Goal: Check status: Check status

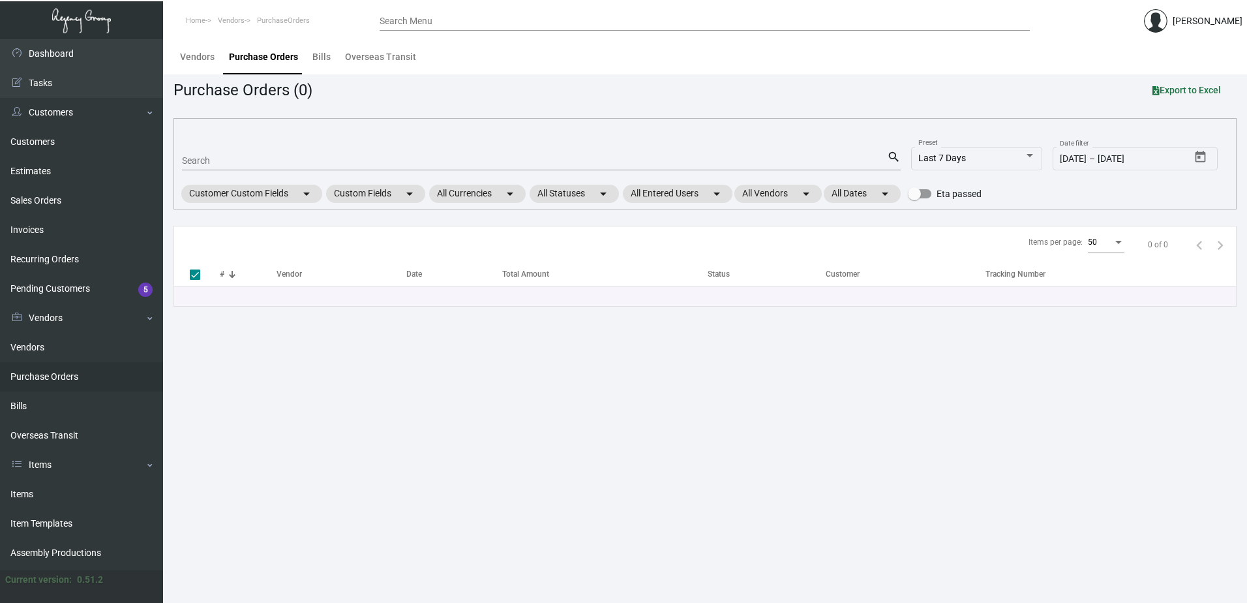
click at [303, 163] on input "Search" at bounding box center [534, 161] width 705 height 10
type input "arthouse"
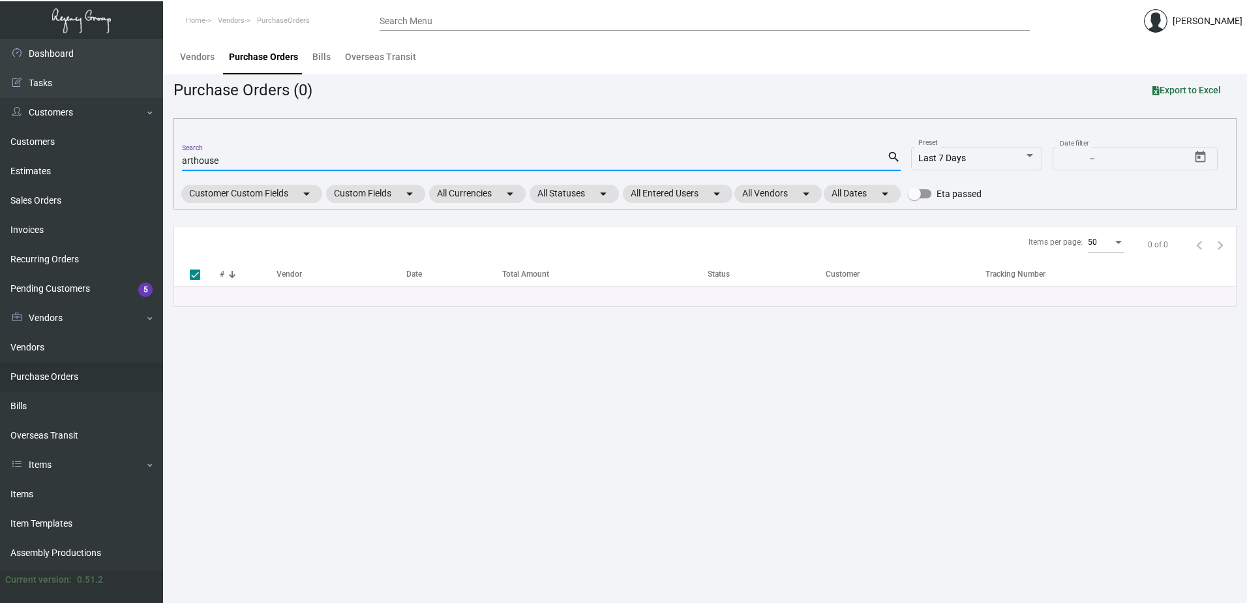
checkbox input "false"
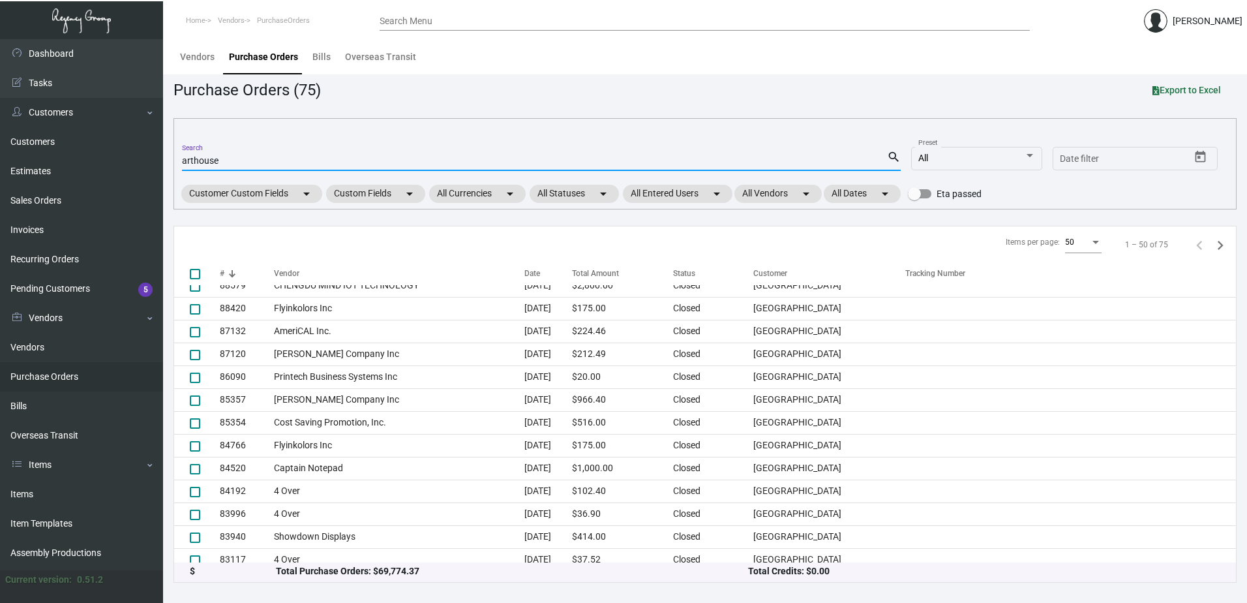
scroll to position [865, 0]
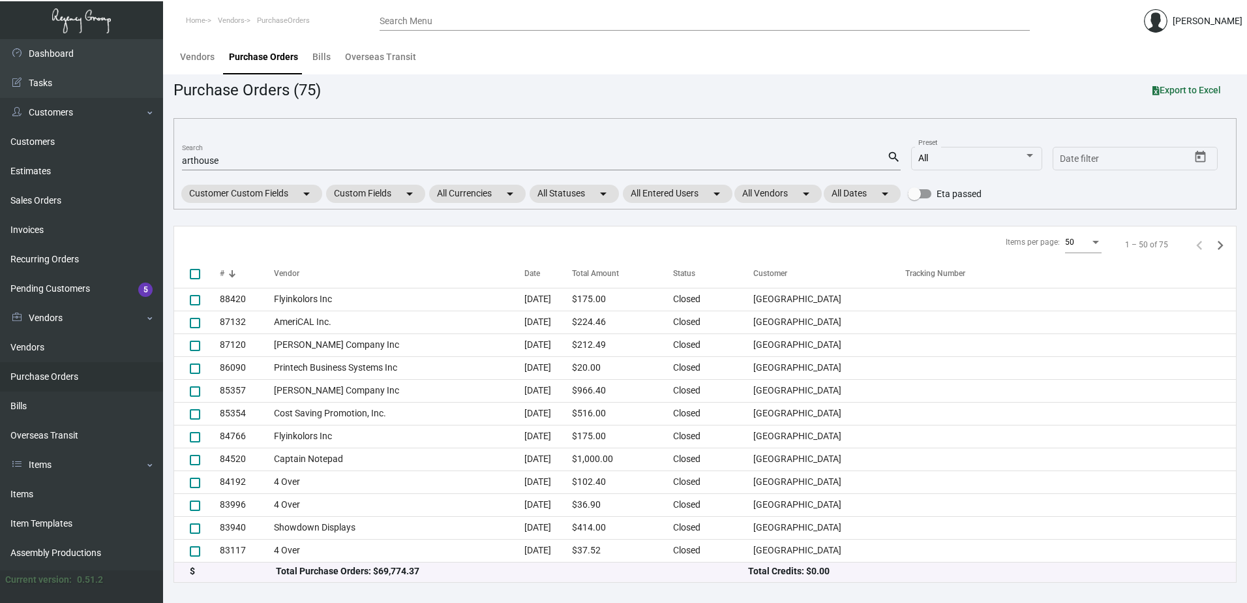
click at [333, 155] on div "arthouse Search" at bounding box center [534, 160] width 705 height 20
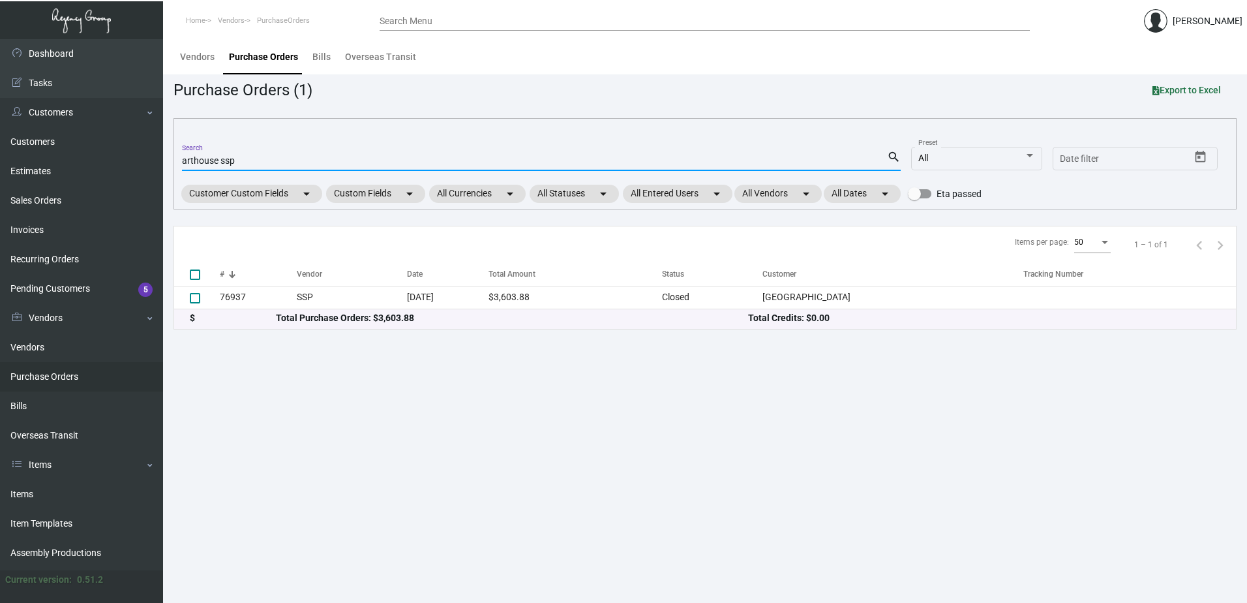
scroll to position [0, 0]
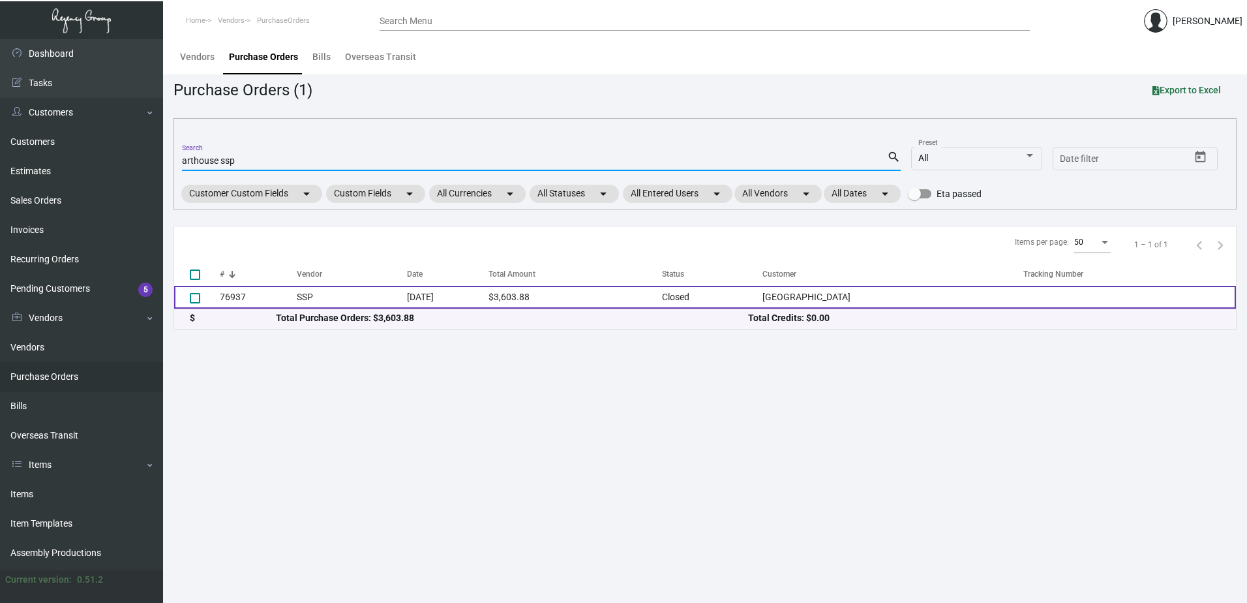
type input "arthouse ssp"
click at [455, 300] on td "[DATE]" at bounding box center [447, 297] width 81 height 23
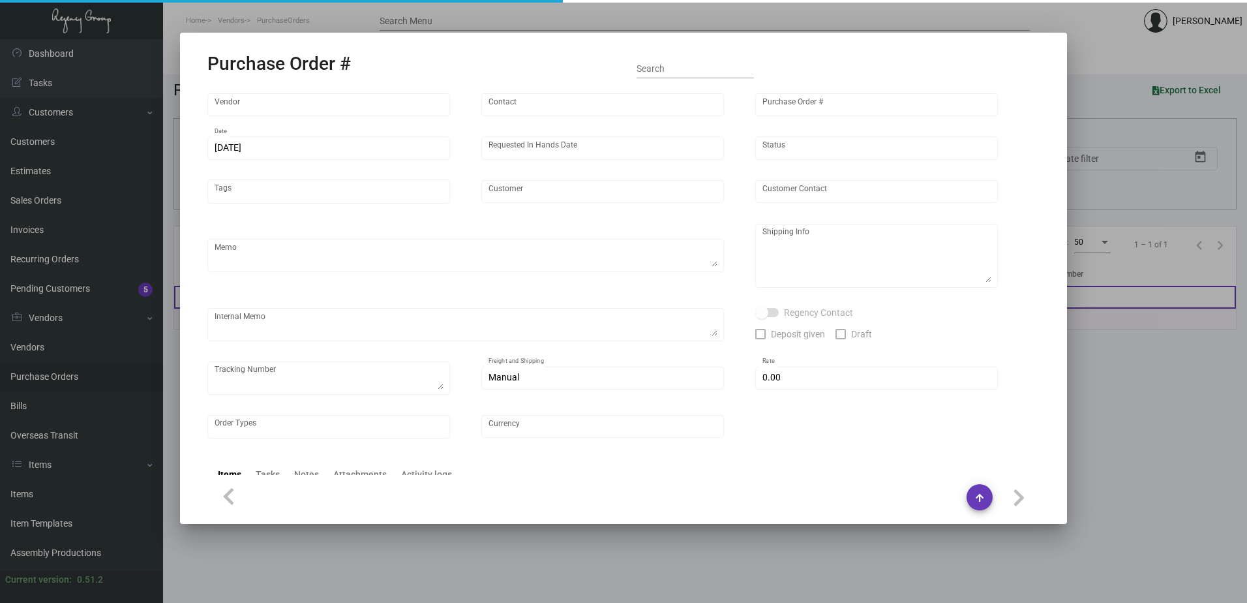
type input "SSP"
type input "[PERSON_NAME]"
type input "76937"
type input "[DATE]"
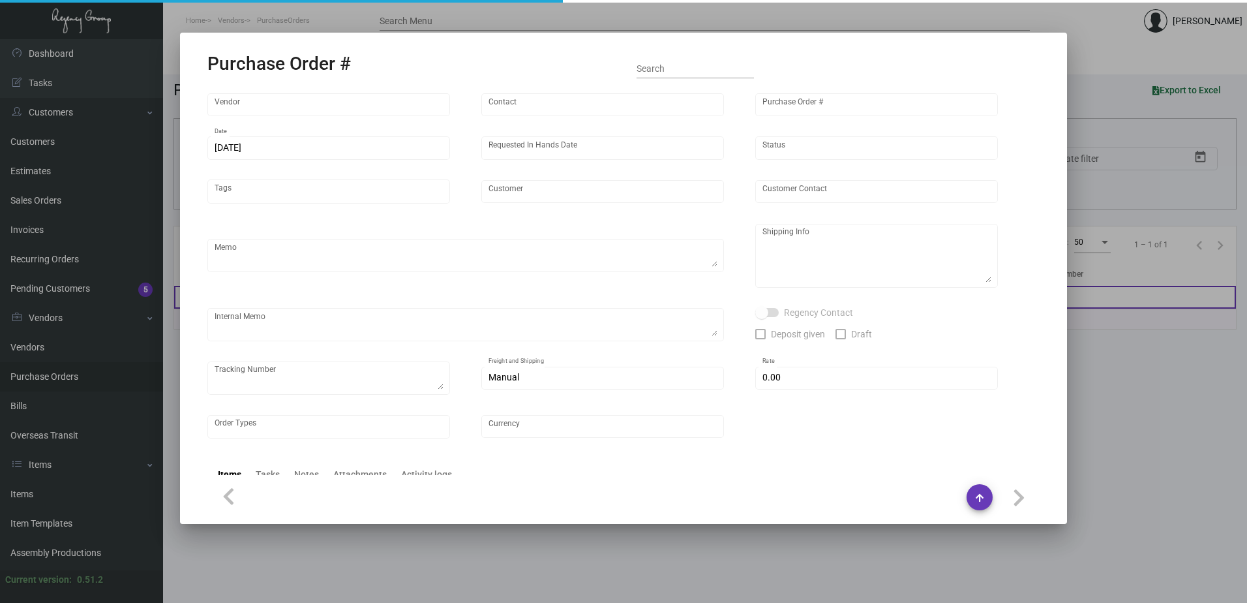
type input "[GEOGRAPHIC_DATA]"
type textarea "Approx ship date [DATE]"
type textarea "Regency Group [GEOGRAPHIC_DATA] [STREET_ADDRESS] Attn: [PERSON_NAME]"
type input "$ 0.00"
type input "United States Dollar $"
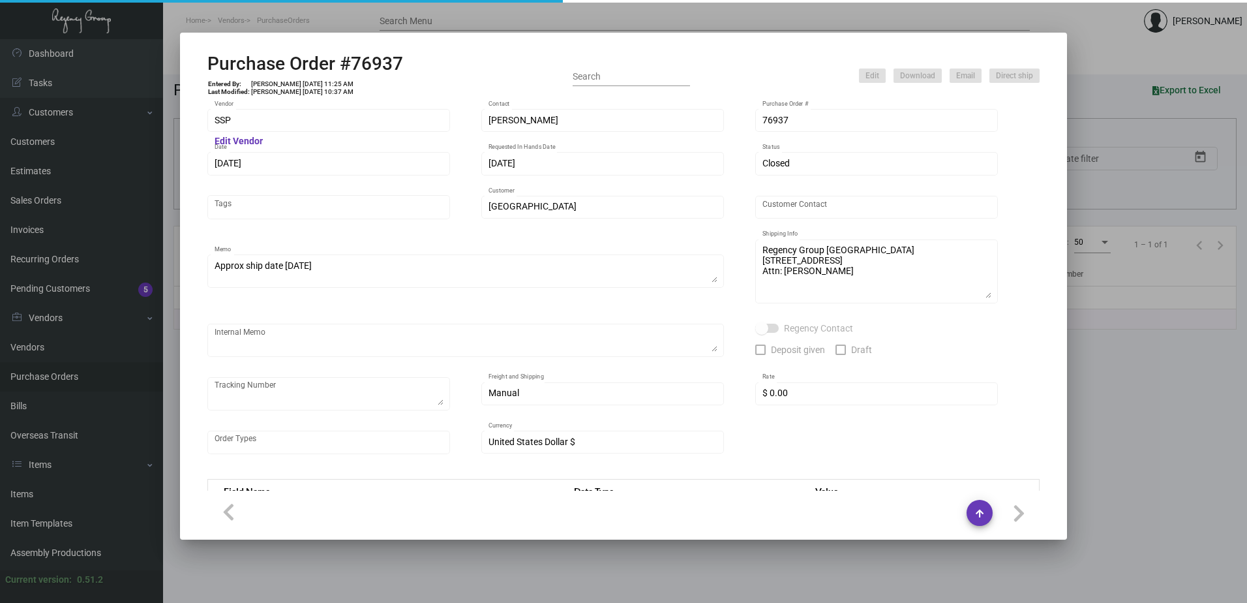
type input "$ 0.07208"
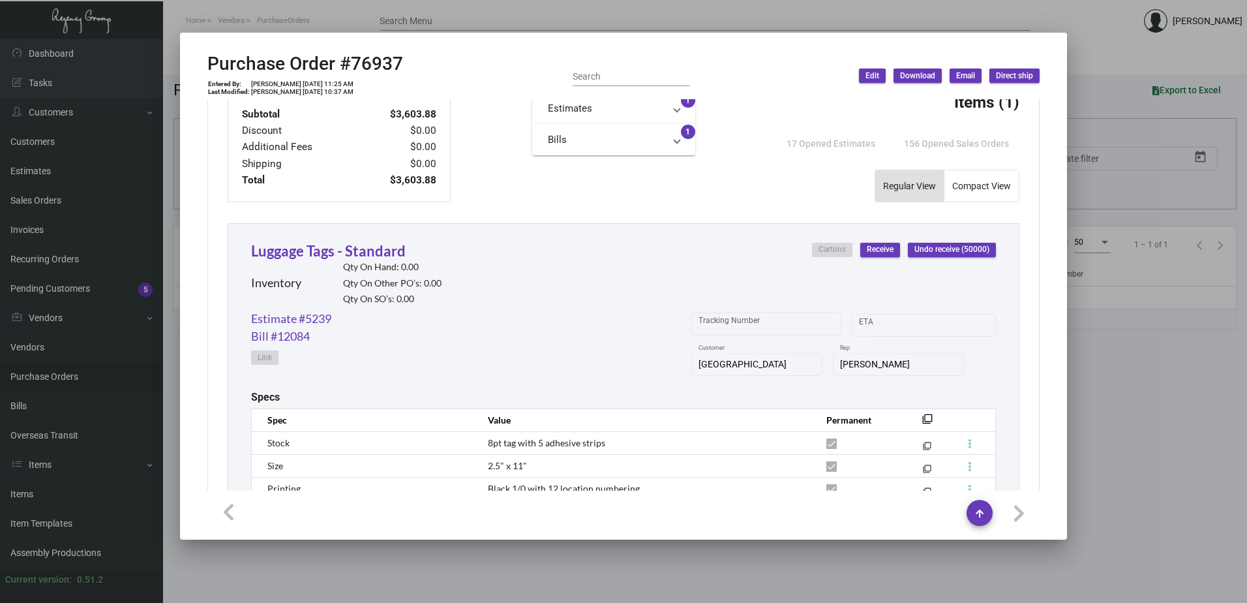
scroll to position [652, 0]
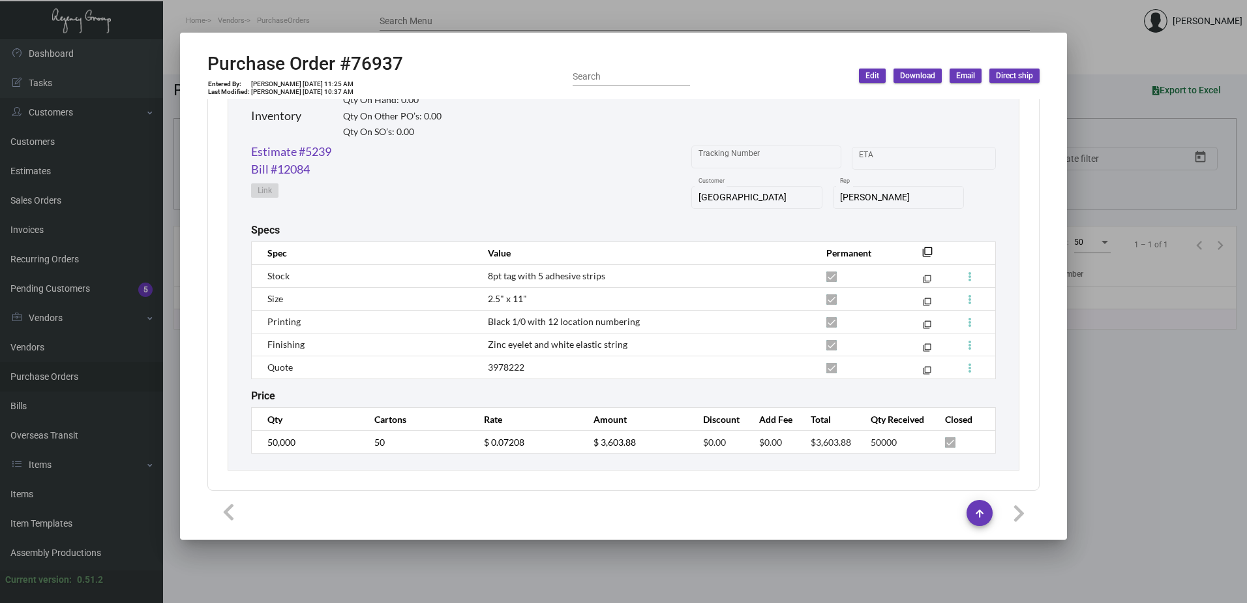
click at [511, 408] on th "Rate" at bounding box center [526, 419] width 110 height 23
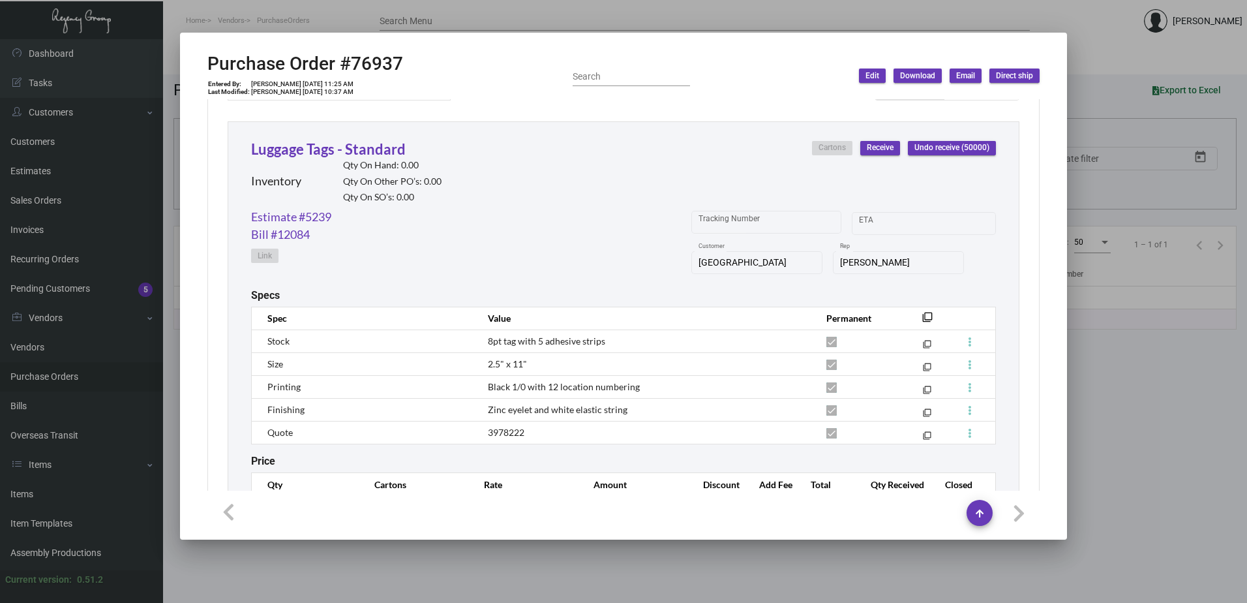
click at [527, 149] on div "Luggage Tags - Standard Inventory Qty On Hand: 0.00 Qty On Other PO’s: 0.00 Qty…" at bounding box center [623, 173] width 745 height 70
